Goal: Task Accomplishment & Management: Manage account settings

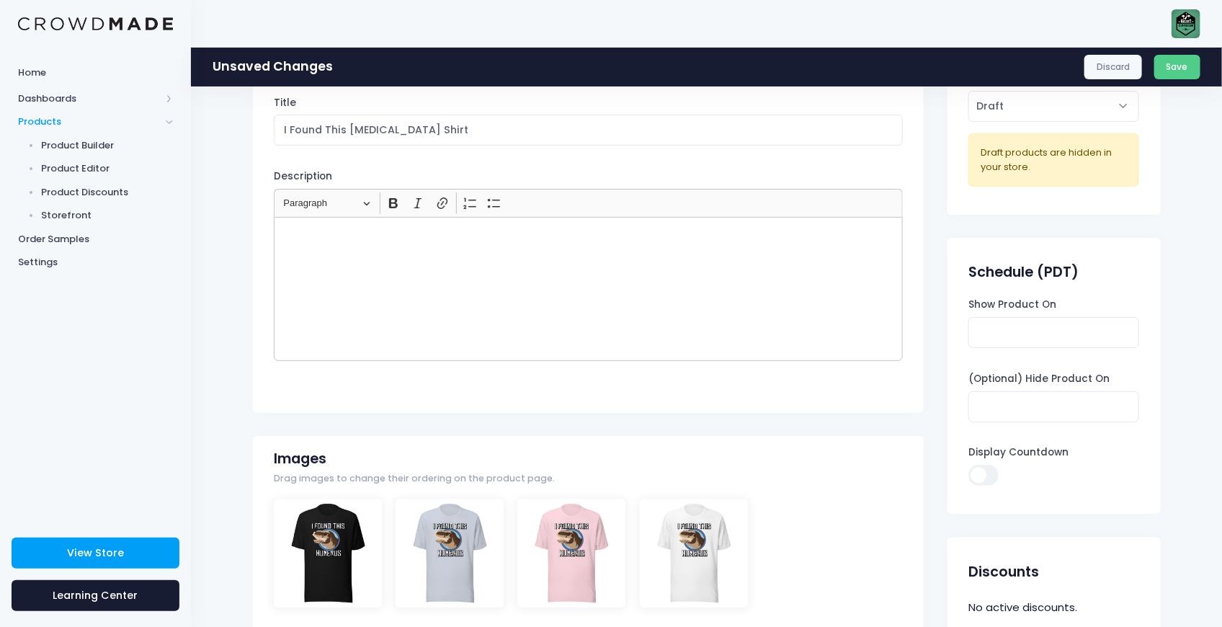
scroll to position [48, 0]
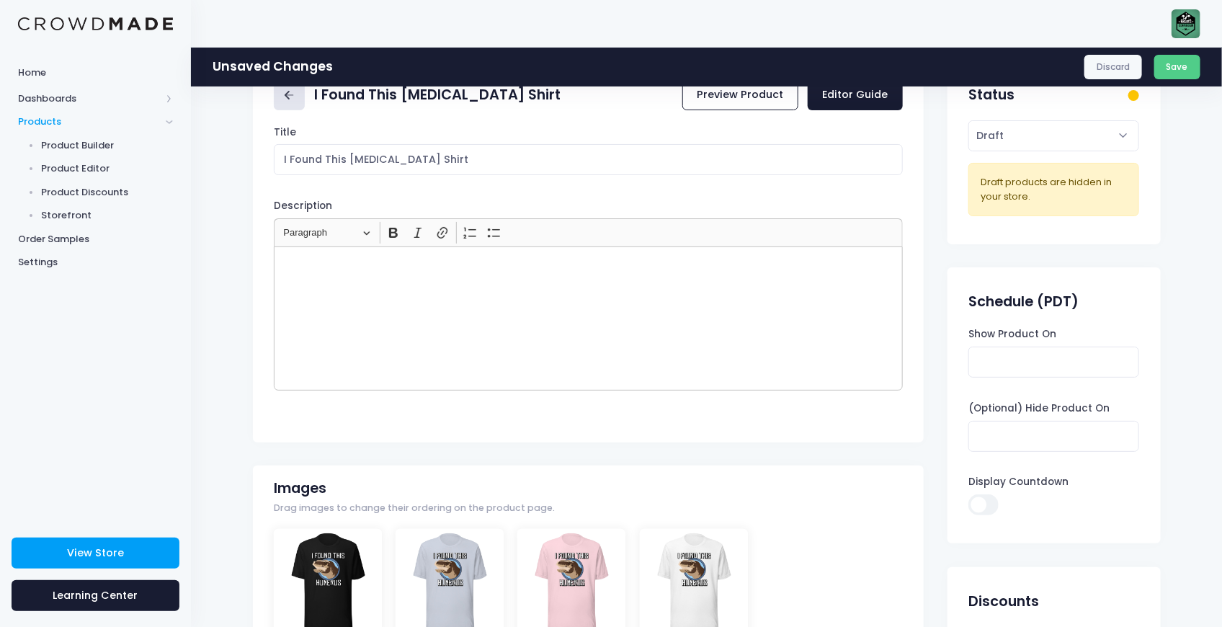
click at [295, 106] on link at bounding box center [289, 95] width 31 height 31
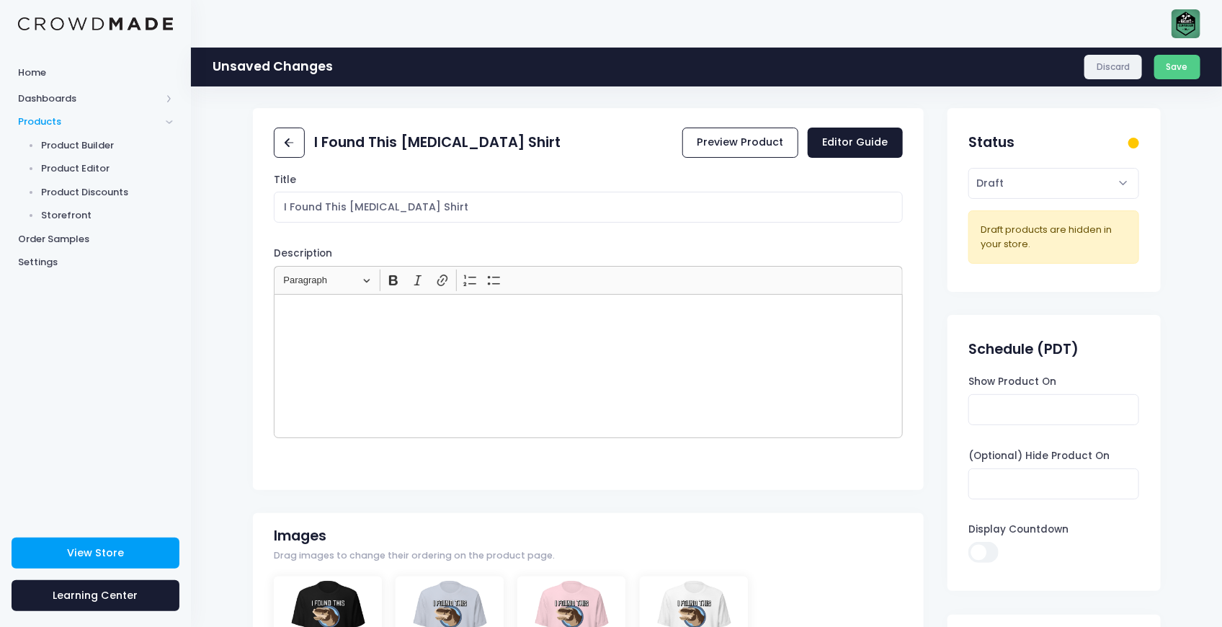
click at [1126, 64] on link "Discard" at bounding box center [1113, 67] width 58 height 24
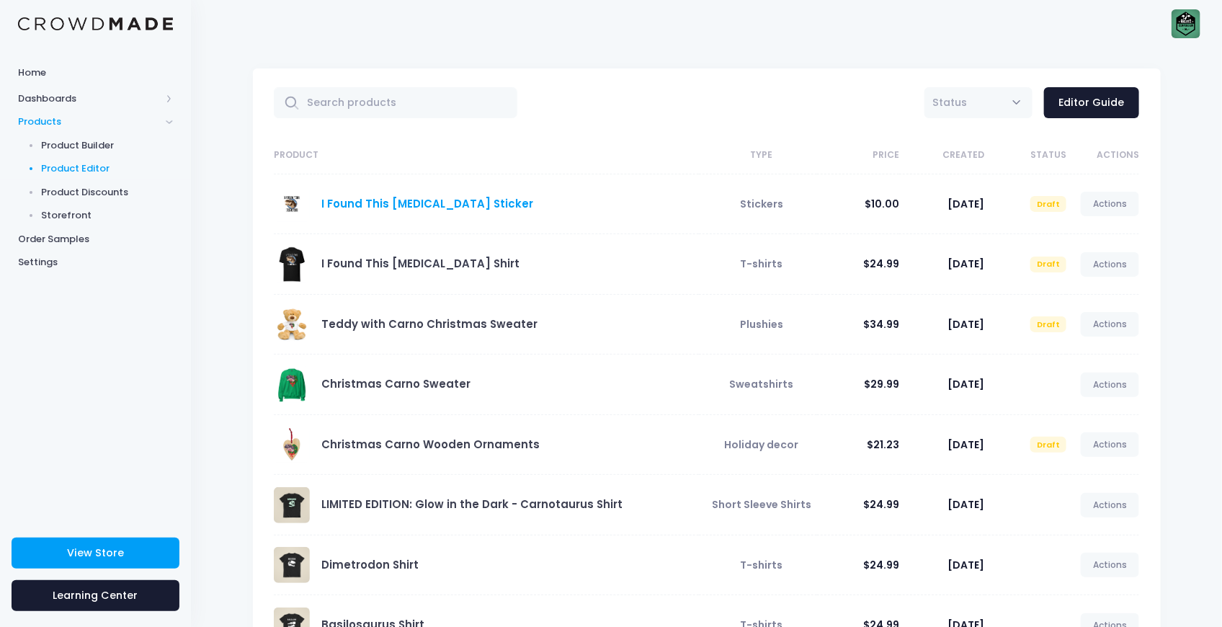
click at [363, 205] on link "I Found This [MEDICAL_DATA] Sticker" at bounding box center [427, 203] width 212 height 15
click at [461, 206] on link "I Found This [MEDICAL_DATA] Sticker" at bounding box center [427, 203] width 212 height 15
